Goal: Task Accomplishment & Management: Complete application form

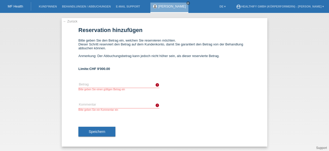
click at [20, 5] on link "MF Health" at bounding box center [15, 6] width 15 height 4
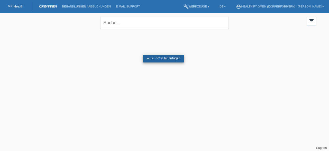
click at [154, 60] on link "add Kund*in hinzufügen" at bounding box center [163, 59] width 41 height 8
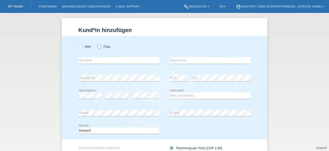
click at [96, 44] on icon at bounding box center [96, 44] width 0 height 0
click at [98, 46] on input "Frau" at bounding box center [98, 46] width 3 height 3
radio input "true"
click at [95, 61] on input "text" at bounding box center [118, 60] width 81 height 6
type input "Ursula"
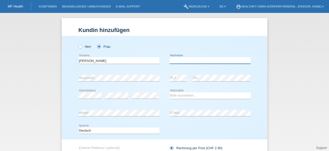
click at [179, 59] on input "text" at bounding box center [210, 60] width 81 height 6
type input "Pfaffen"
click at [188, 95] on select "Bitte auswählen... Schweiz Deutschland Liechtenstein Österreich ------------ Af…" at bounding box center [210, 95] width 81 height 6
select select "CH"
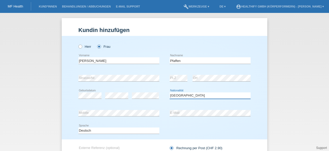
click at [170, 92] on select "Bitte auswählen... Schweiz Deutschland Liechtenstein Österreich ------------ Af…" at bounding box center [210, 95] width 81 height 6
click at [190, 119] on div "error E-Mail" at bounding box center [210, 112] width 81 height 17
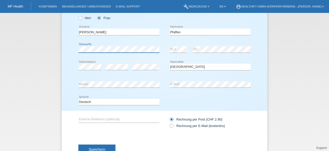
scroll to position [29, 0]
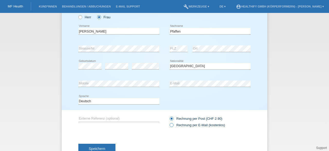
click at [169, 122] on icon at bounding box center [169, 122] width 0 height 0
click at [171, 124] on input "Rechnung per E-Mail (kostenlos)" at bounding box center [171, 126] width 3 height 6
radio input "true"
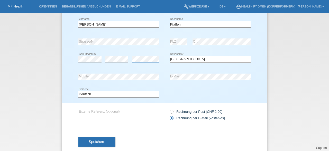
scroll to position [38, 0]
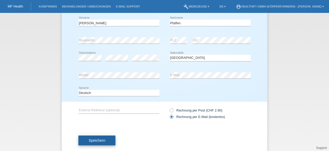
click at [97, 142] on span "Speichern" at bounding box center [97, 140] width 16 height 4
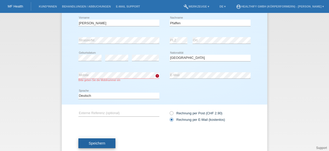
click at [89, 142] on span "Speichern" at bounding box center [97, 143] width 16 height 4
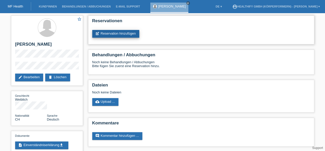
click at [128, 36] on link "post_add Reservation hinzufügen" at bounding box center [115, 34] width 47 height 8
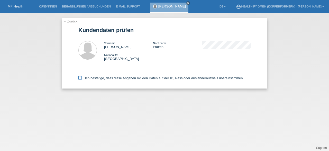
click at [81, 78] on icon at bounding box center [79, 77] width 3 height 3
click at [81, 78] on input "Ich bestätige, dass diese Angaben mit den Daten auf der ID, Pass oder Ausländer…" at bounding box center [79, 77] width 3 height 3
checkbox input "true"
